Goal: Transaction & Acquisition: Purchase product/service

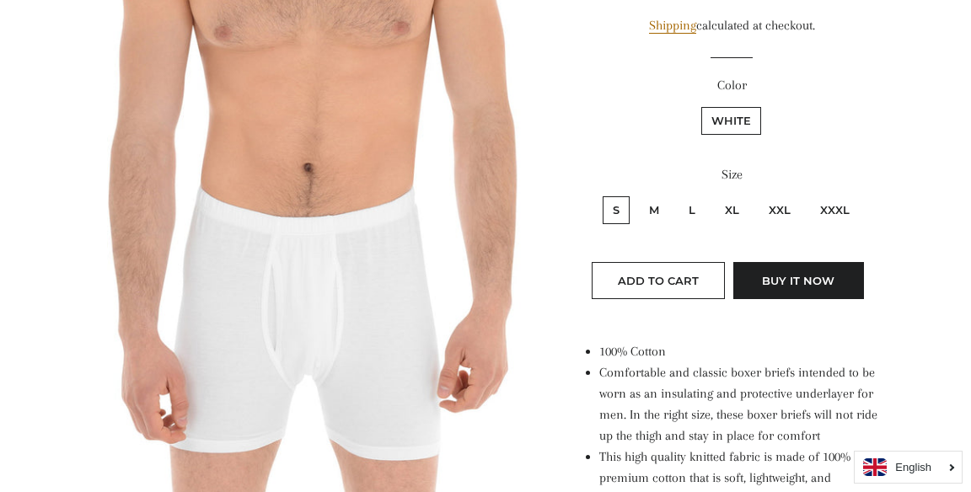
scroll to position [332, 0]
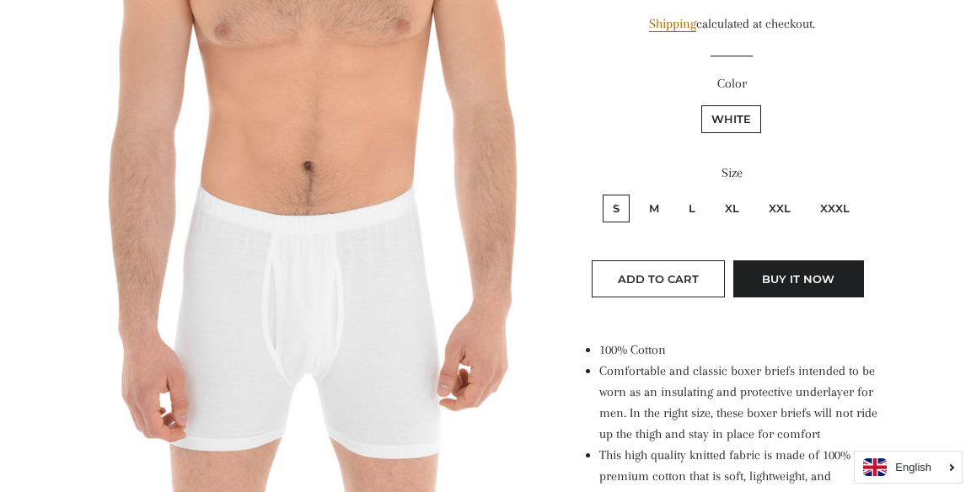
click at [737, 83] on label "Color" at bounding box center [732, 83] width 299 height 21
click at [752, 121] on label "White" at bounding box center [732, 119] width 60 height 28
click at [700, 104] on input "White" at bounding box center [699, 103] width 1 height 1
click at [738, 113] on label "White" at bounding box center [732, 119] width 60 height 28
click at [700, 104] on input "White" at bounding box center [699, 103] width 1 height 1
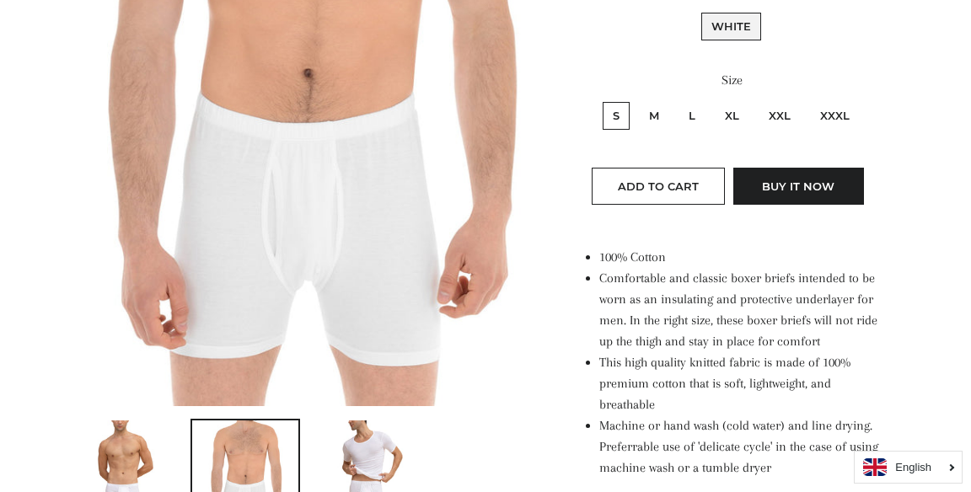
scroll to position [0, 0]
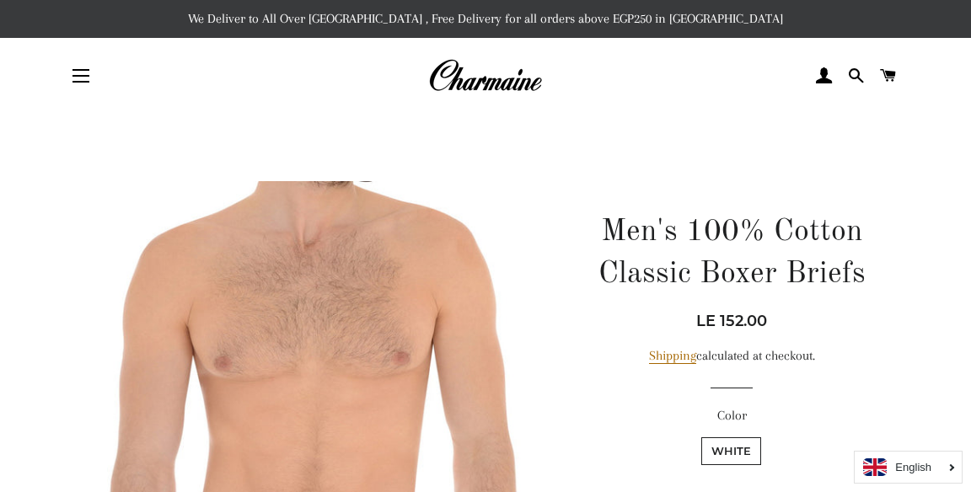
click at [76, 81] on span "button" at bounding box center [81, 82] width 17 height 2
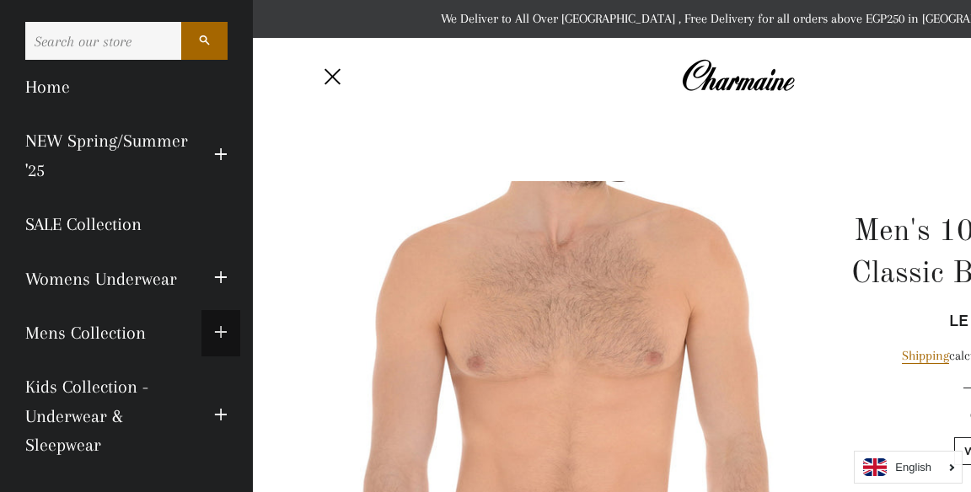
click at [219, 339] on span "button" at bounding box center [220, 333] width 13 height 21
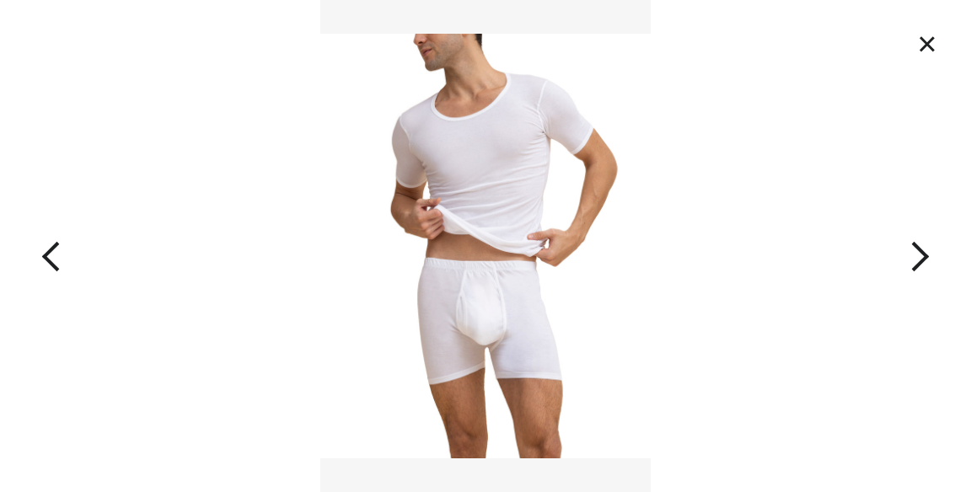
click at [930, 34] on button "×" at bounding box center [927, 43] width 37 height 37
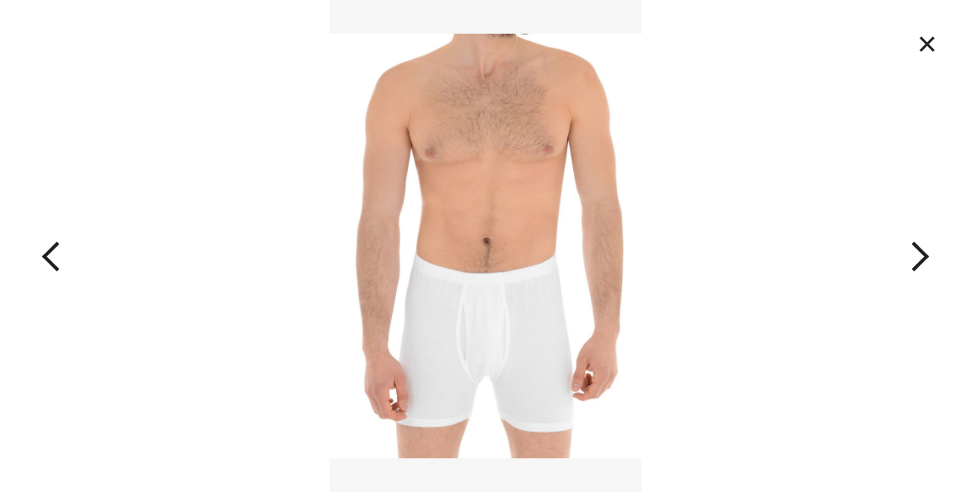
click at [924, 51] on button "×" at bounding box center [927, 43] width 37 height 37
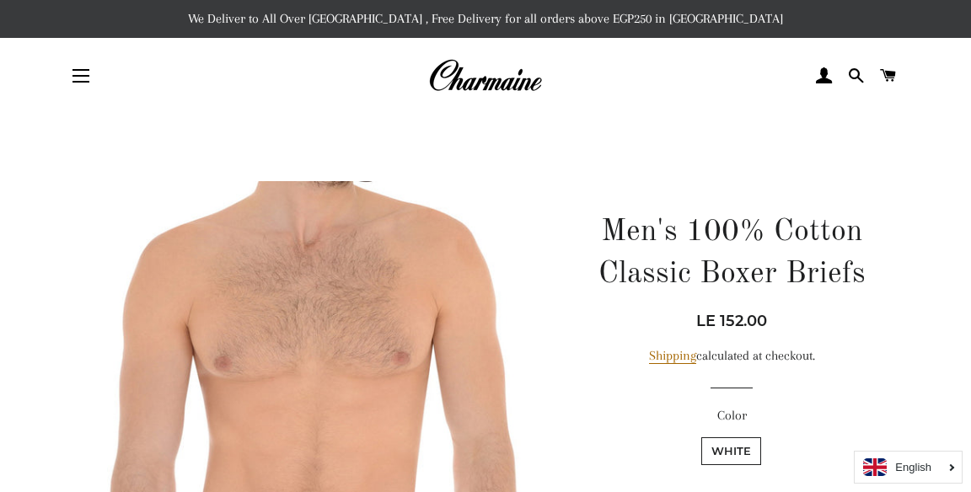
click at [947, 471] on link "English" at bounding box center [908, 468] width 90 height 18
click at [916, 434] on icon "Arabic" at bounding box center [910, 436] width 31 height 11
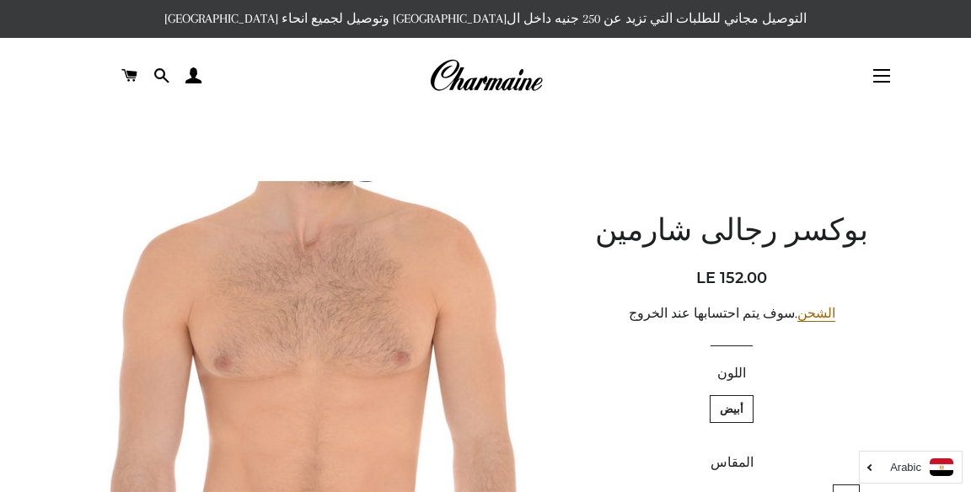
click at [882, 84] on button "التنقل في الموقع" at bounding box center [882, 76] width 42 height 42
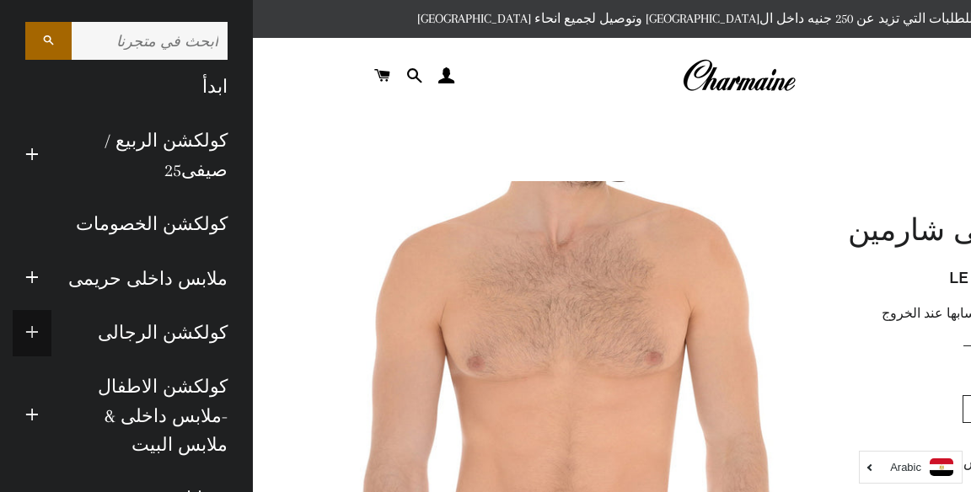
click at [35, 334] on span "button" at bounding box center [31, 333] width 13 height 21
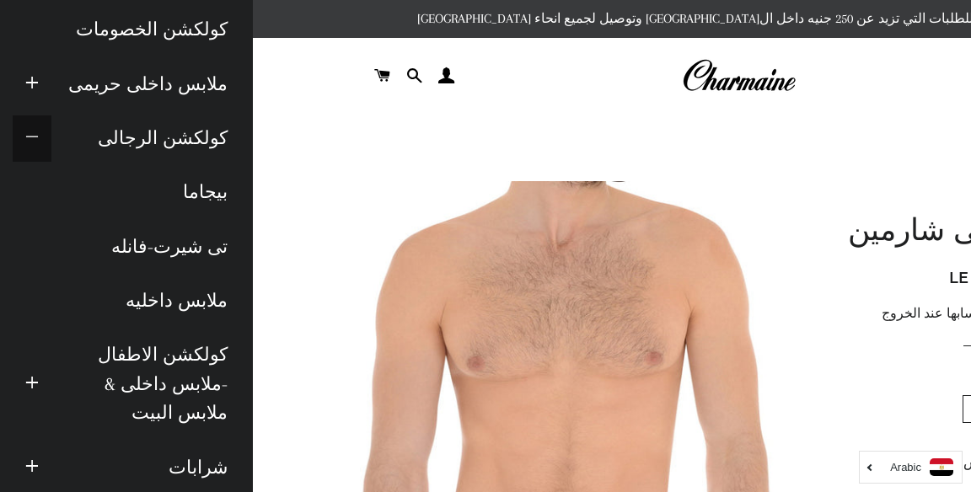
scroll to position [196, 0]
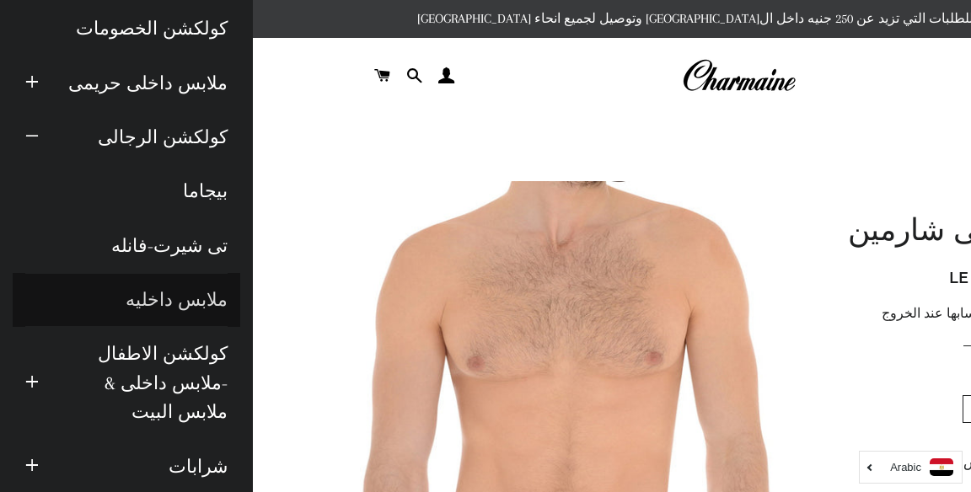
click at [147, 292] on link "ملابس داخليه" at bounding box center [127, 300] width 228 height 54
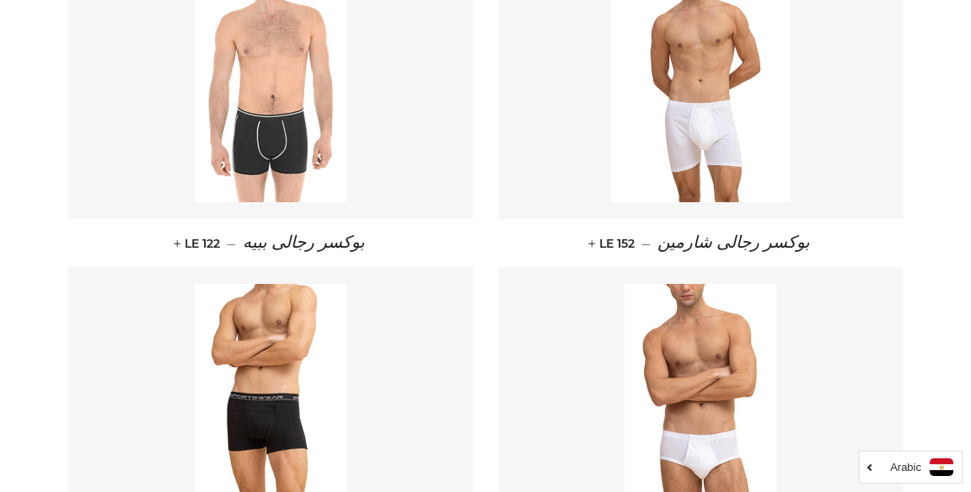
scroll to position [861, 0]
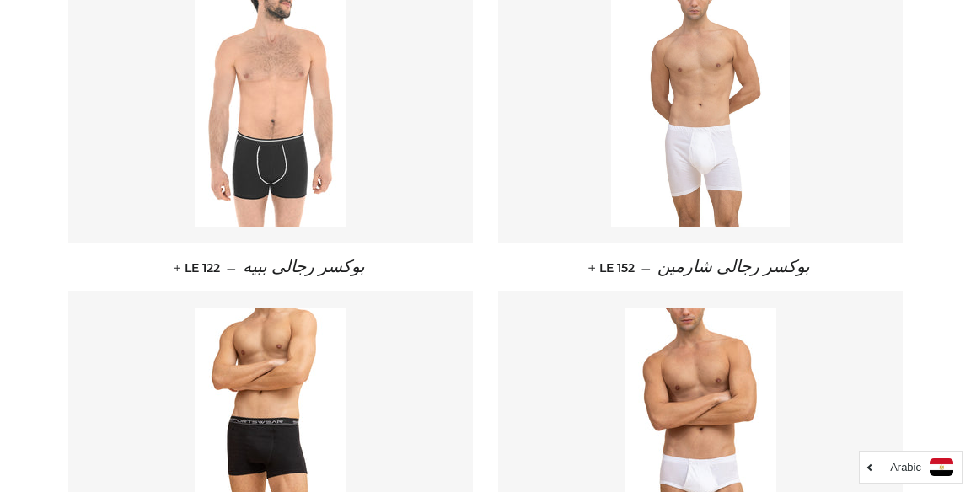
click at [771, 199] on img at bounding box center [700, 113] width 179 height 228
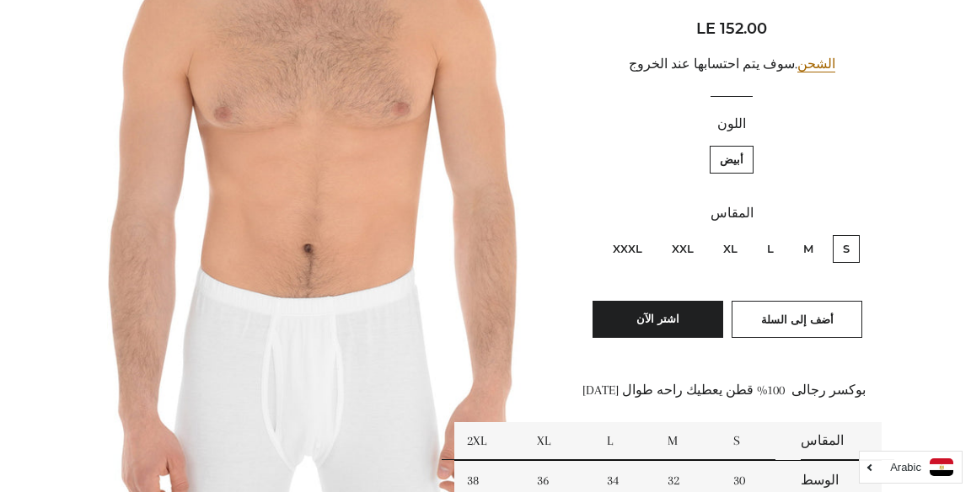
scroll to position [253, 0]
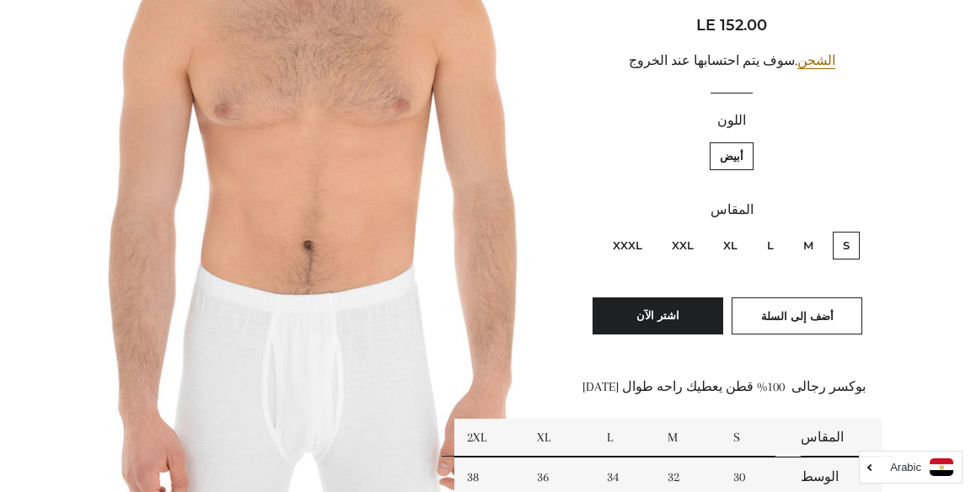
click at [690, 238] on label "XXL" at bounding box center [683, 246] width 42 height 28
click at [698, 230] on input "XXL" at bounding box center [698, 229] width 1 height 1
radio input "true"
click at [842, 247] on label "S" at bounding box center [846, 246] width 27 height 28
click at [854, 230] on input "S" at bounding box center [854, 229] width 1 height 1
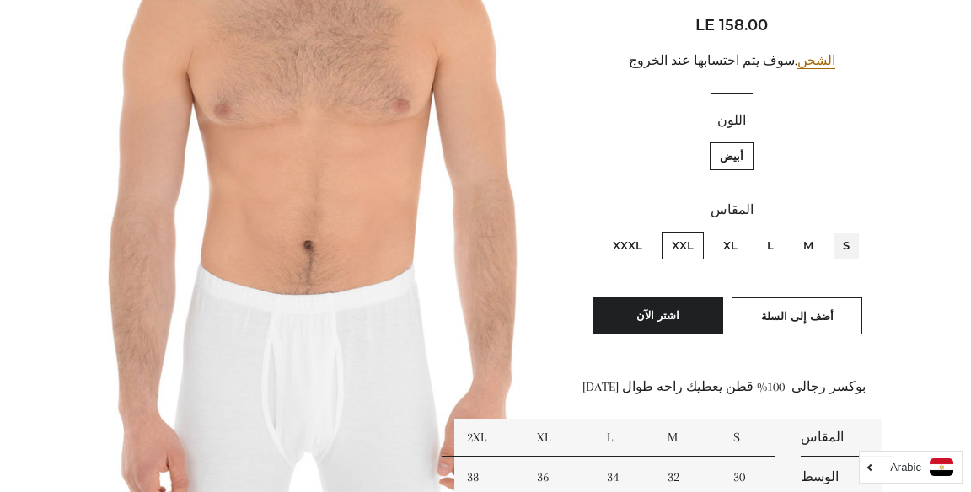
radio input "true"
click at [719, 245] on label "XL" at bounding box center [730, 246] width 35 height 28
click at [742, 230] on input "XL" at bounding box center [742, 229] width 1 height 1
radio input "true"
click at [685, 240] on label "XXL" at bounding box center [683, 246] width 42 height 28
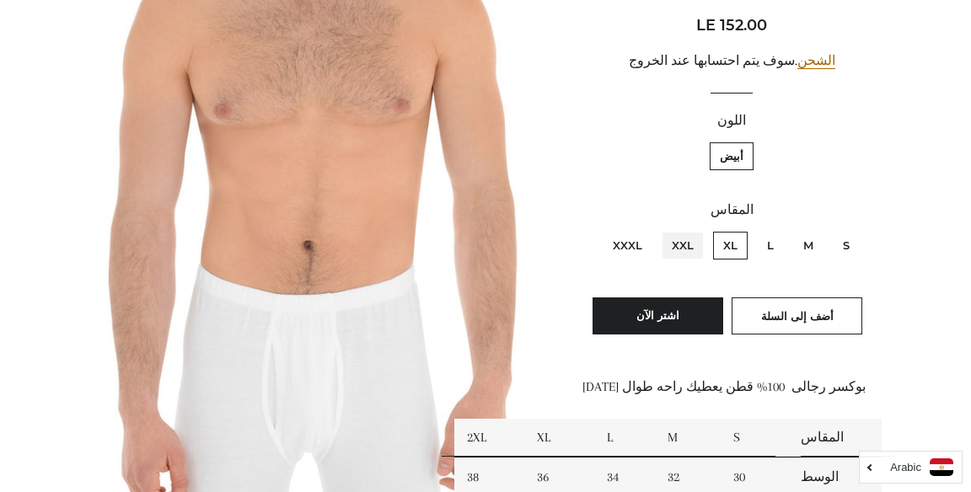
click at [698, 230] on input "XXL" at bounding box center [698, 229] width 1 height 1
radio input "true"
click at [624, 244] on label "XXXL" at bounding box center [628, 246] width 50 height 28
click at [647, 230] on input "XXXL" at bounding box center [647, 229] width 1 height 1
radio input "true"
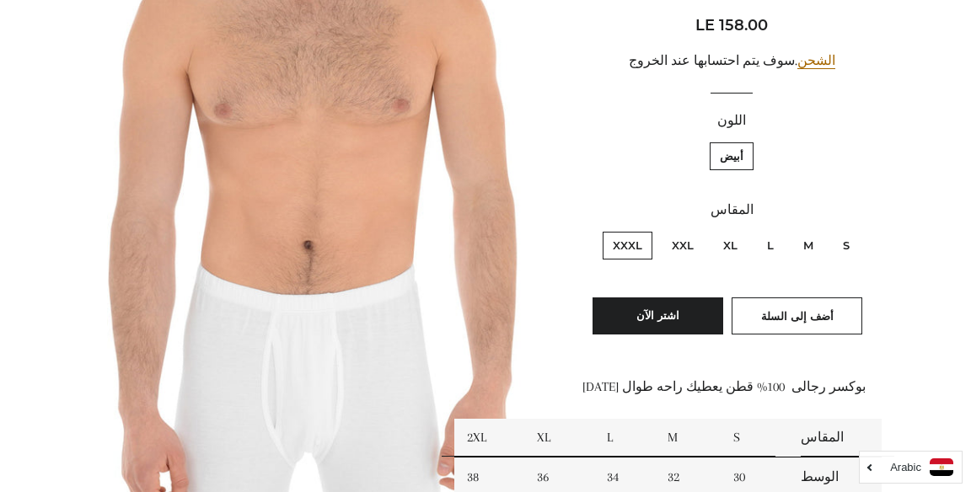
click at [678, 245] on label "XXL" at bounding box center [683, 246] width 42 height 28
click at [698, 230] on input "XXL" at bounding box center [698, 229] width 1 height 1
radio input "true"
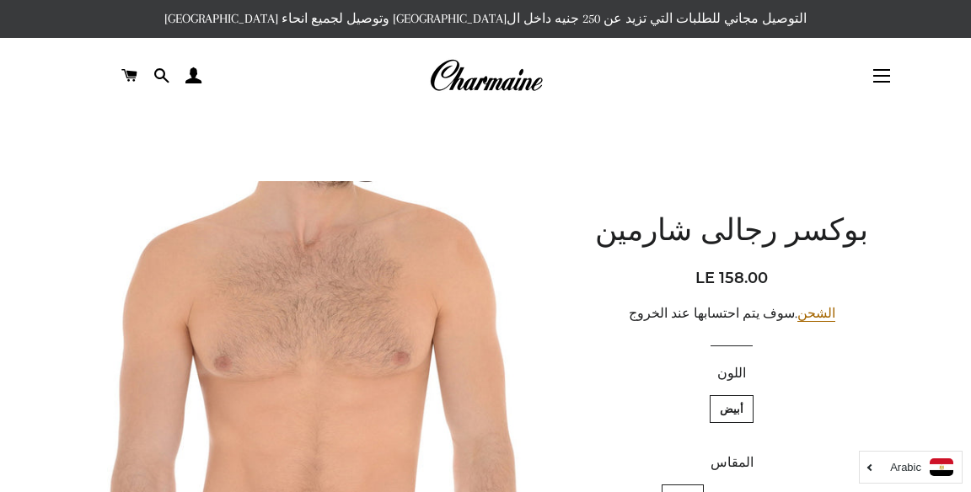
click at [885, 79] on button "التنقل في الموقع" at bounding box center [882, 76] width 42 height 42
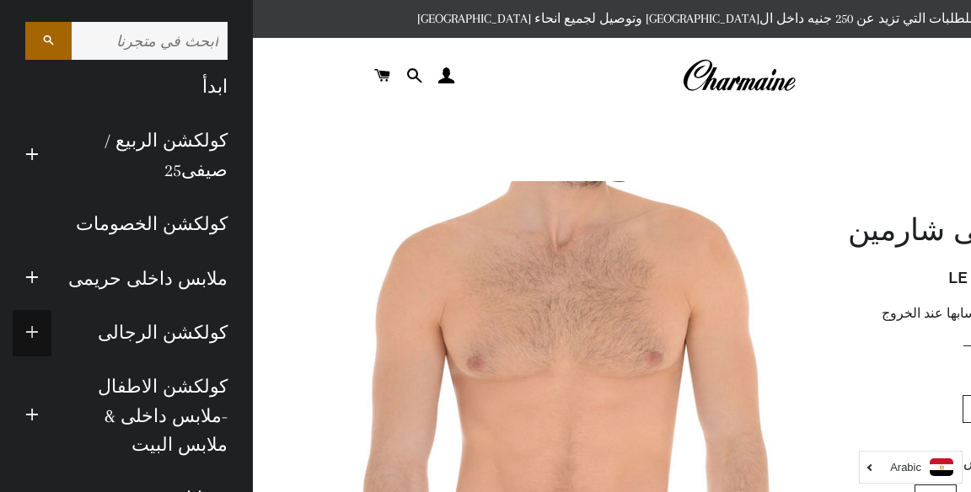
click at [37, 332] on span "button" at bounding box center [31, 333] width 13 height 21
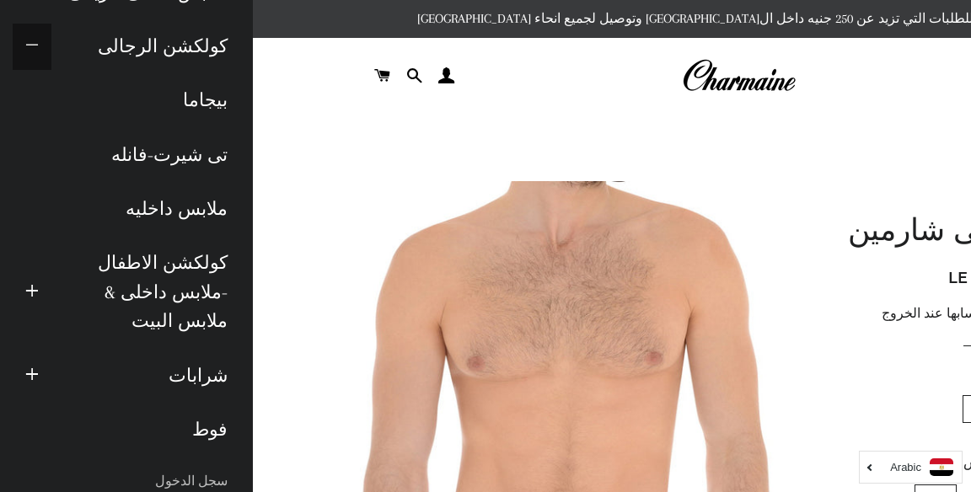
scroll to position [290, 0]
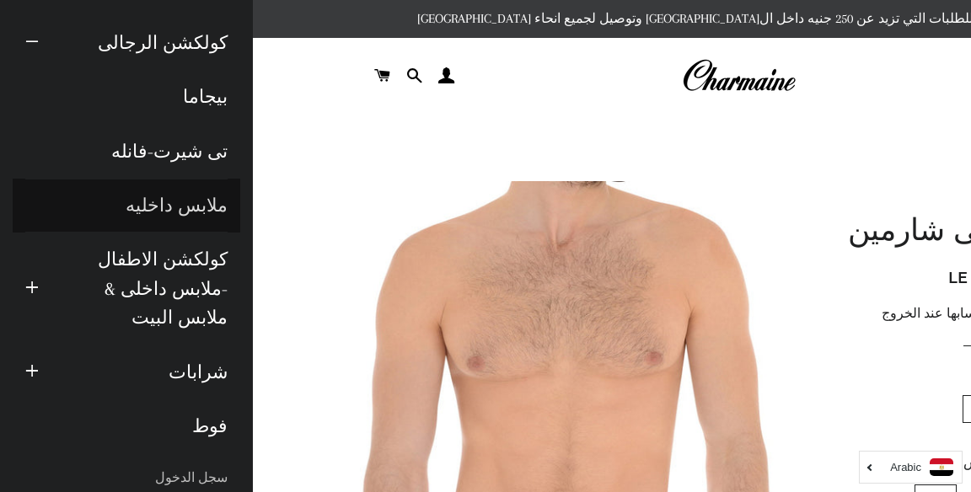
click at [159, 212] on link "ملابس داخليه" at bounding box center [127, 206] width 228 height 54
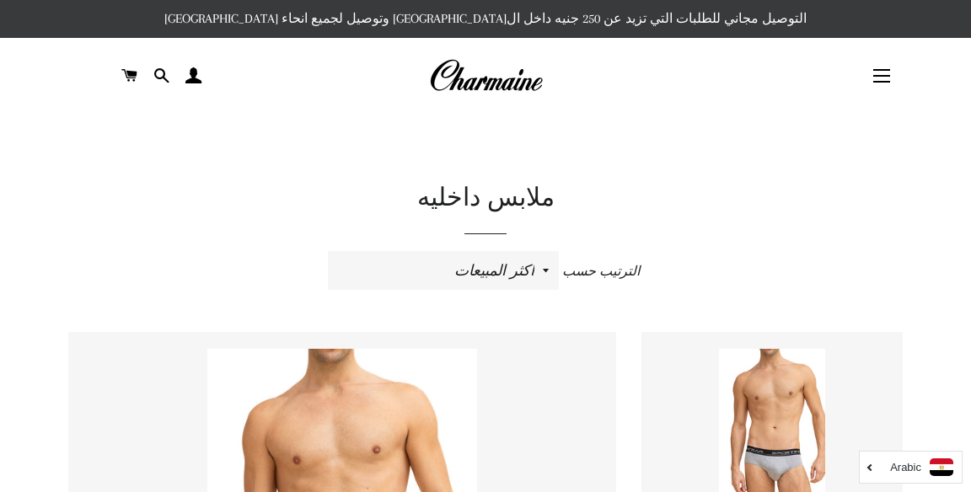
click at [879, 70] on span "button" at bounding box center [882, 70] width 17 height 2
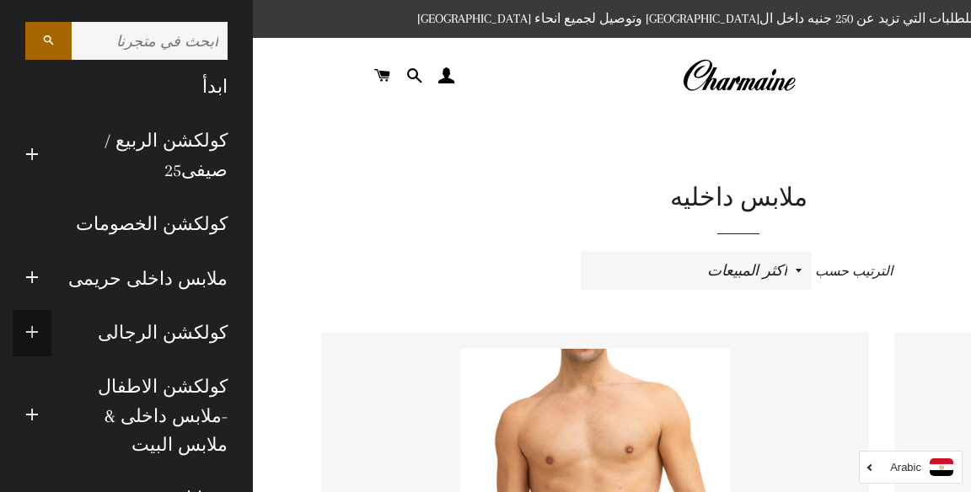
click at [37, 326] on span "button" at bounding box center [31, 333] width 13 height 21
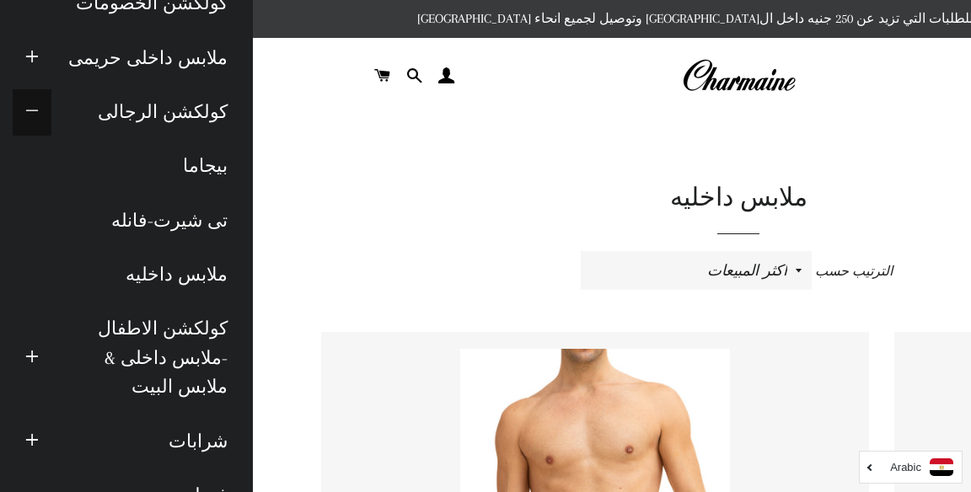
scroll to position [221, 0]
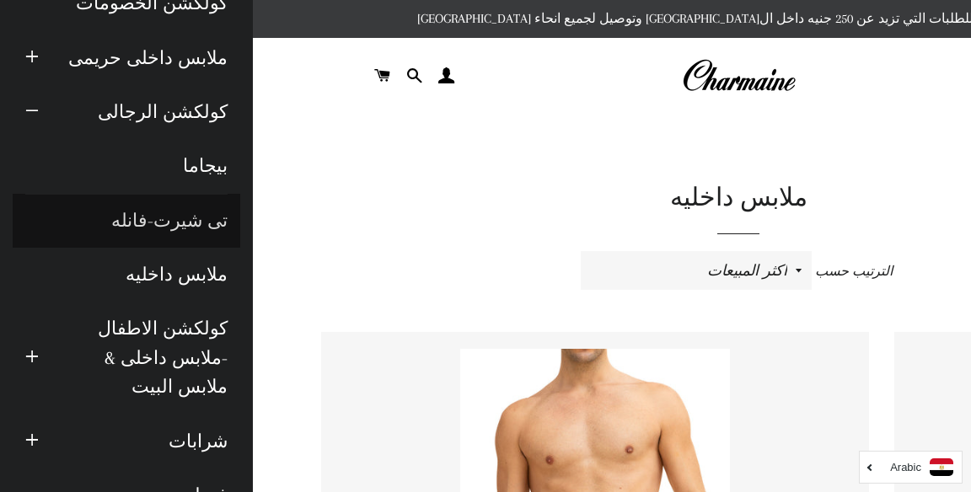
click at [128, 218] on link "تى شيرت-فانله" at bounding box center [127, 221] width 228 height 54
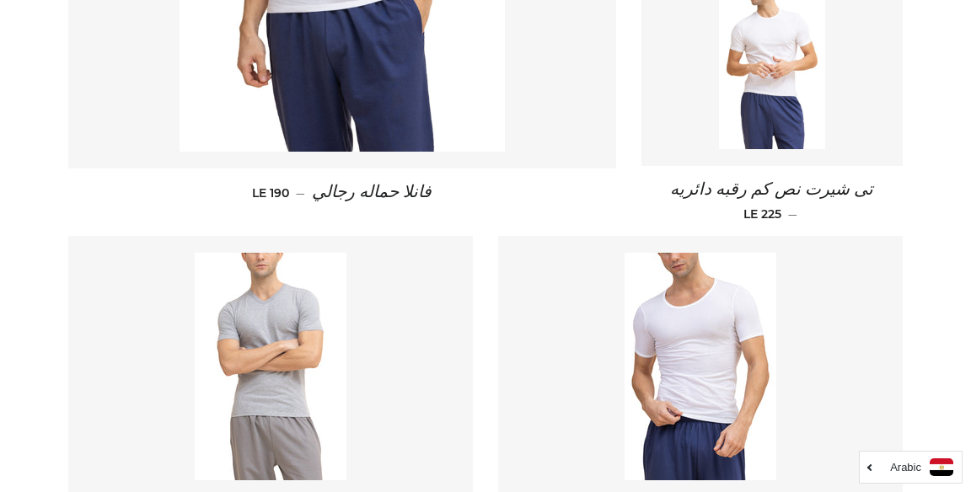
click at [259, 376] on img at bounding box center [271, 367] width 152 height 228
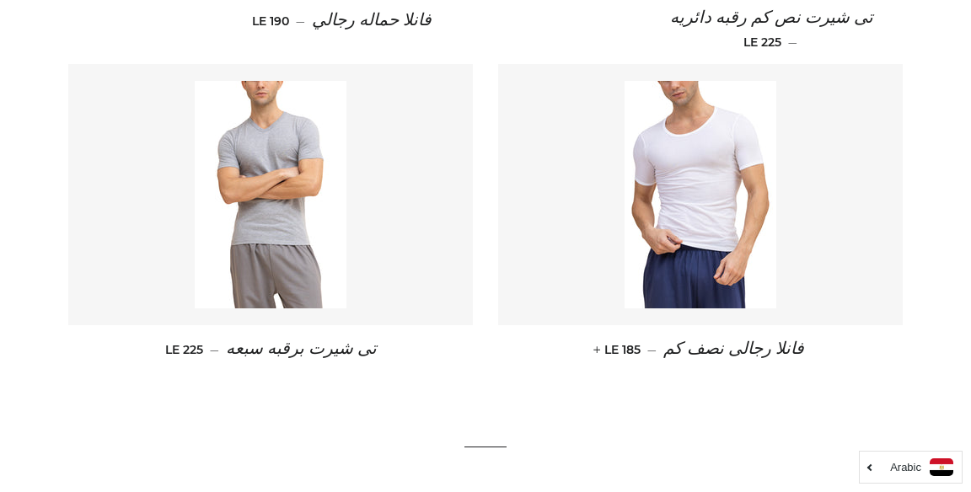
scroll to position [811, 0]
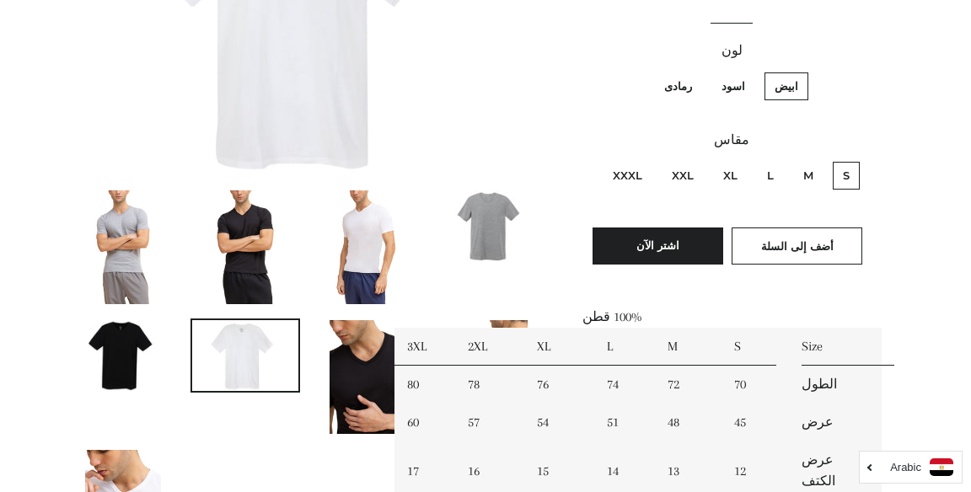
click at [245, 262] on img at bounding box center [245, 248] width 76 height 114
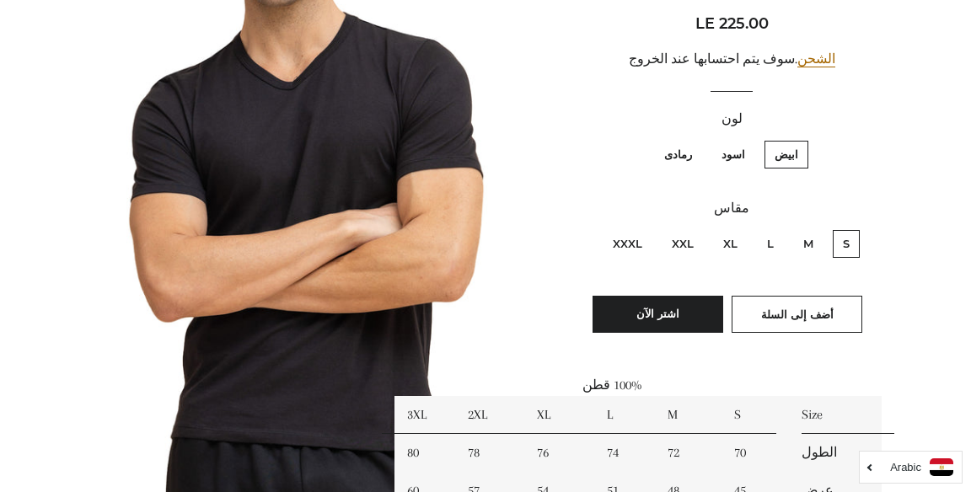
scroll to position [254, 0]
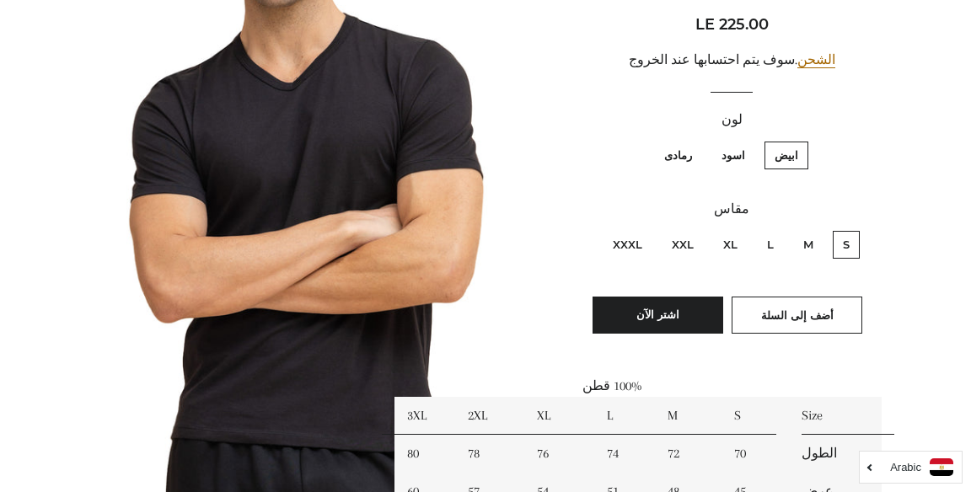
click at [690, 245] on label "XXL" at bounding box center [683, 245] width 42 height 28
click at [698, 229] on input "XXL" at bounding box center [698, 229] width 1 height 1
radio input "true"
click at [729, 156] on label "اسود" at bounding box center [734, 156] width 44 height 28
click at [750, 140] on input "اسود" at bounding box center [750, 139] width 1 height 1
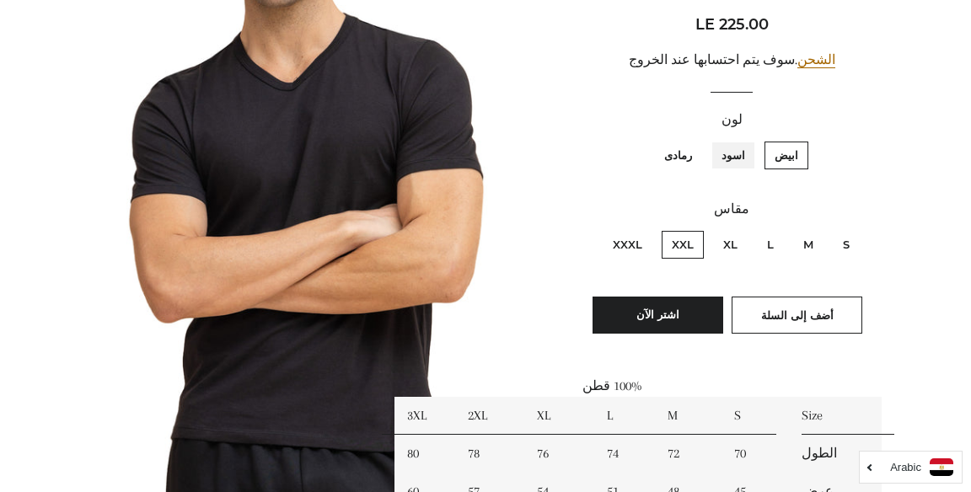
radio input "true"
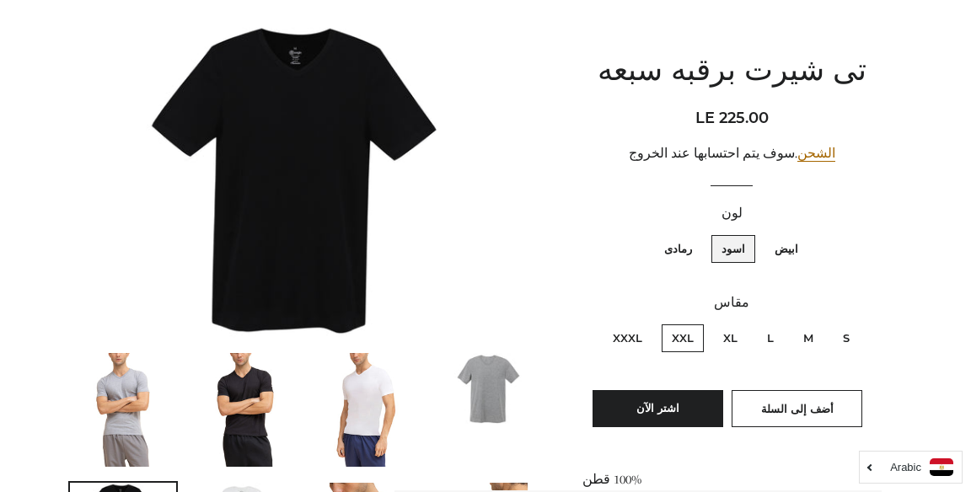
scroll to position [159, 0]
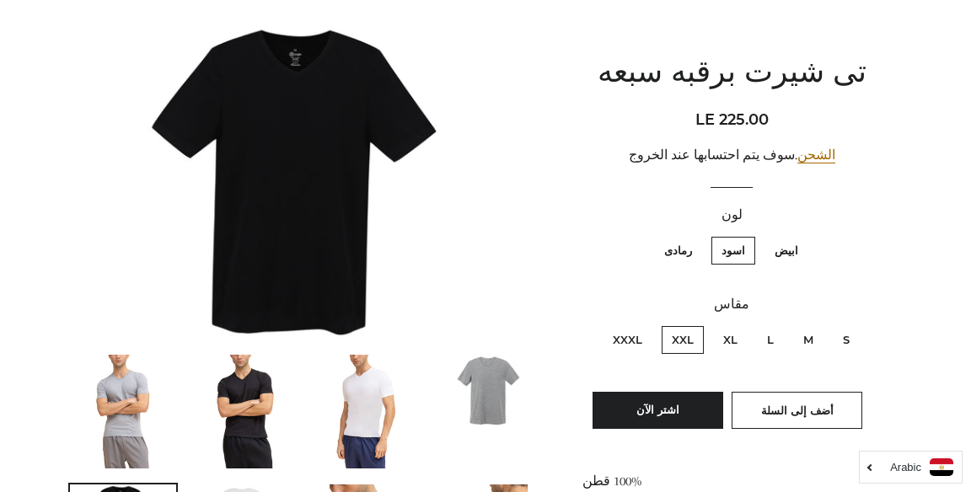
click at [681, 250] on label "رمادى" at bounding box center [678, 251] width 48 height 28
click at [696, 235] on input "رمادى" at bounding box center [696, 234] width 1 height 1
radio input "true"
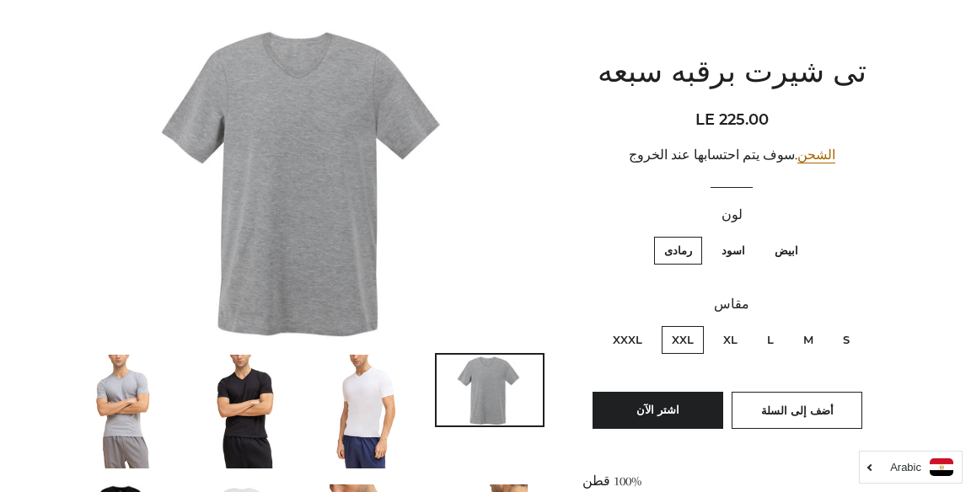
click at [726, 255] on label "اسود" at bounding box center [734, 251] width 44 height 28
click at [750, 235] on input "اسود" at bounding box center [750, 234] width 1 height 1
radio input "true"
